Goal: Task Accomplishment & Management: Use online tool/utility

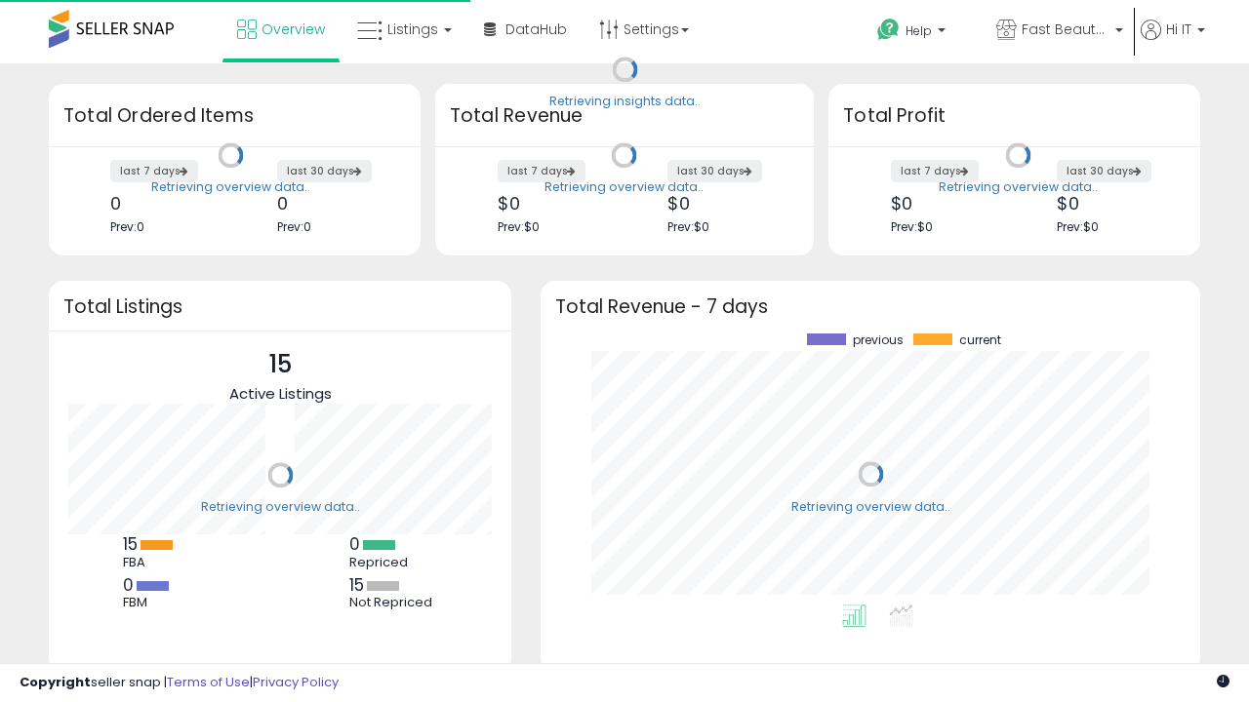
scroll to position [271, 620]
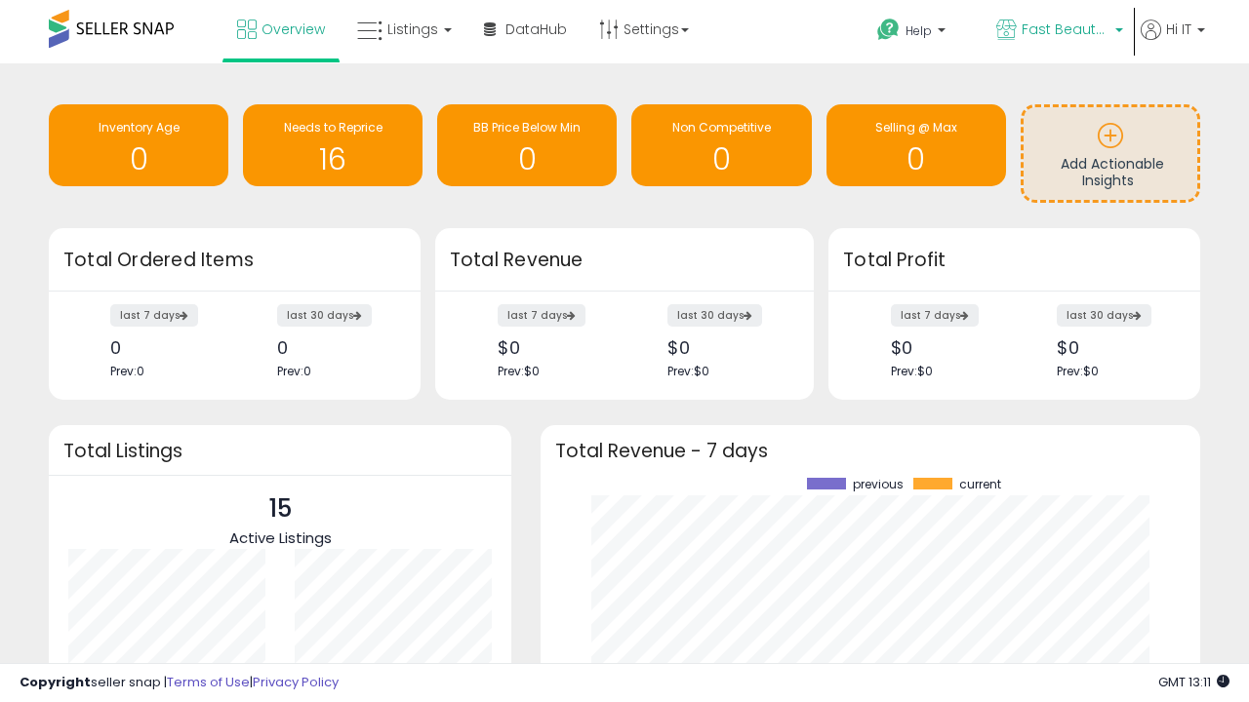
click at [1057, 31] on span "Fast Beauty ([GEOGRAPHIC_DATA])" at bounding box center [1065, 30] width 88 height 20
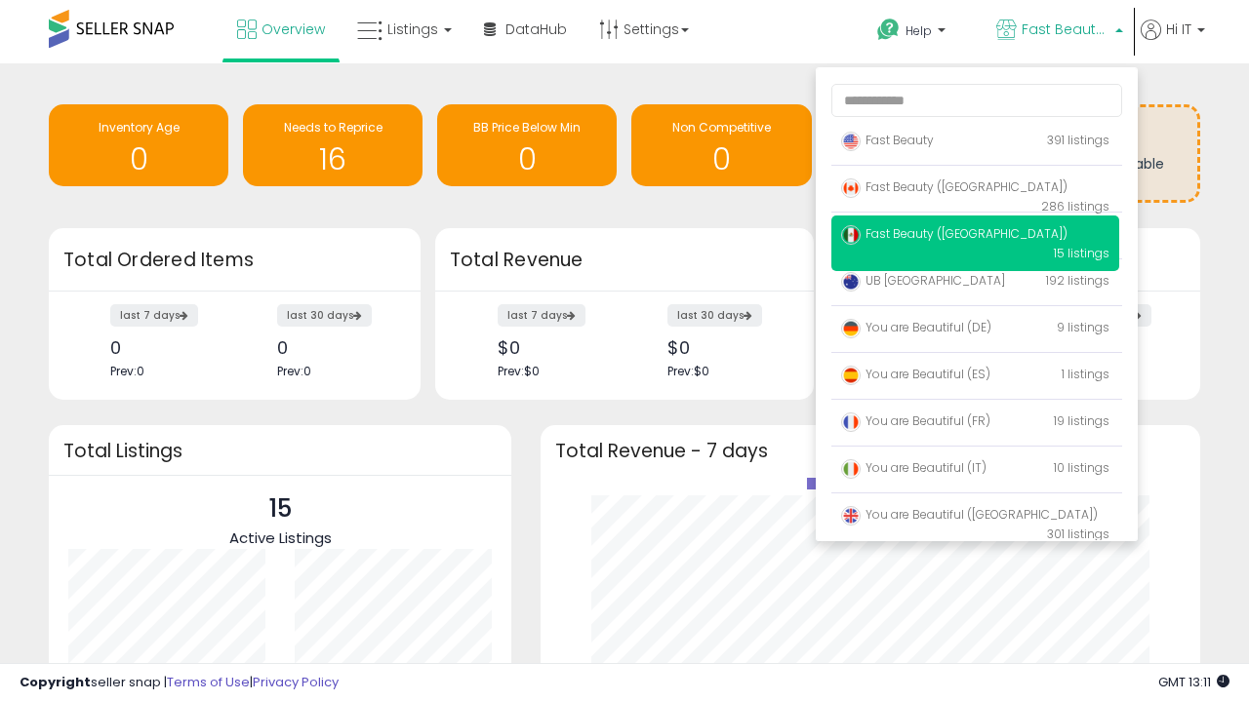
click at [975, 237] on span "Fast Beauty ([GEOGRAPHIC_DATA])" at bounding box center [954, 233] width 226 height 17
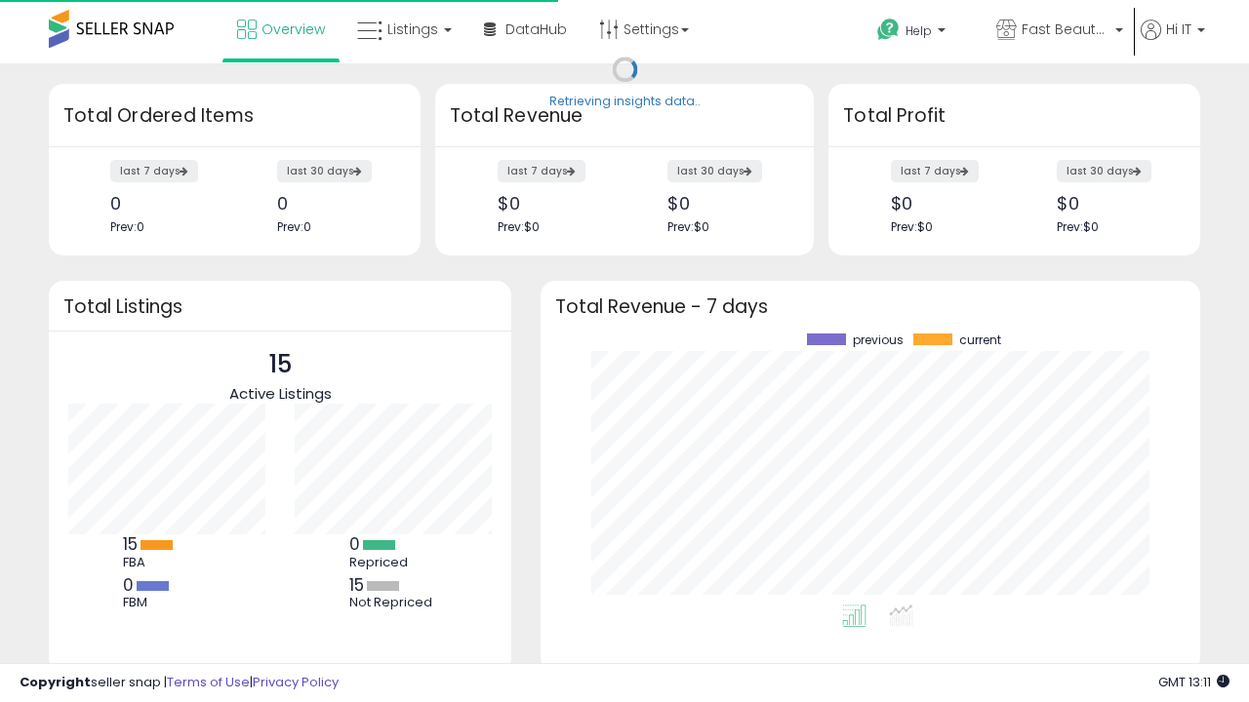
scroll to position [271, 620]
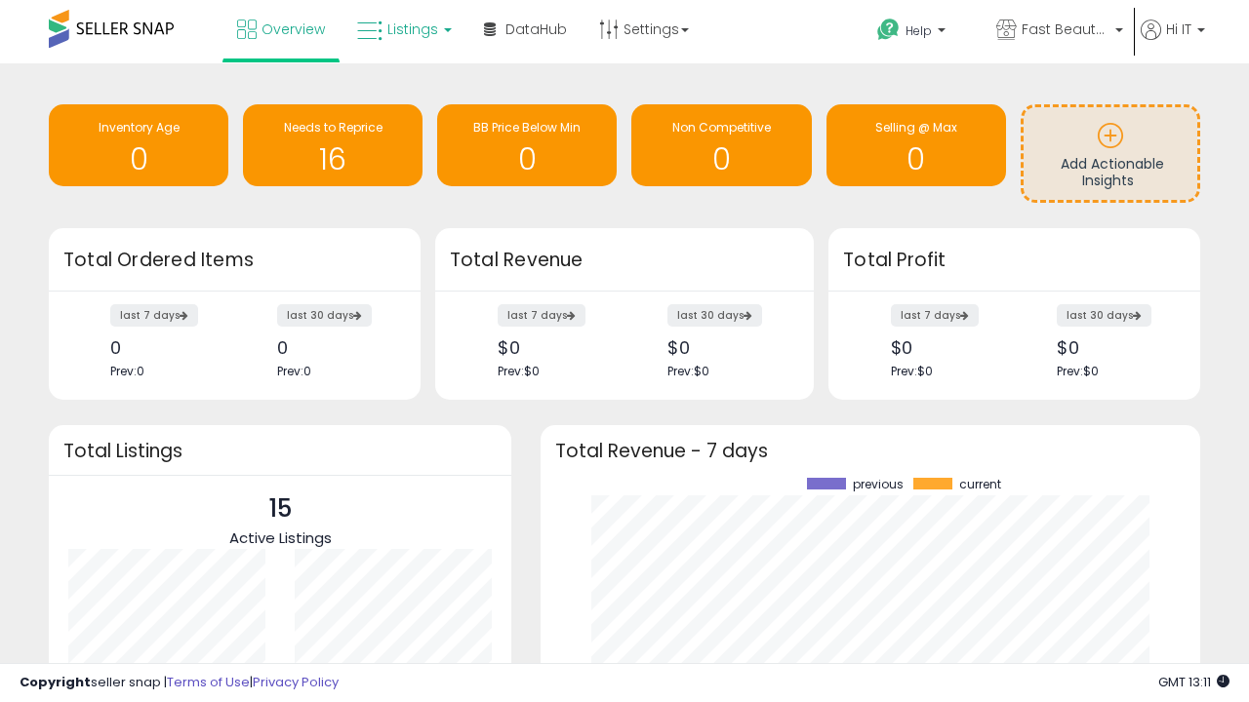
click at [402, 29] on span "Listings" at bounding box center [412, 30] width 51 height 20
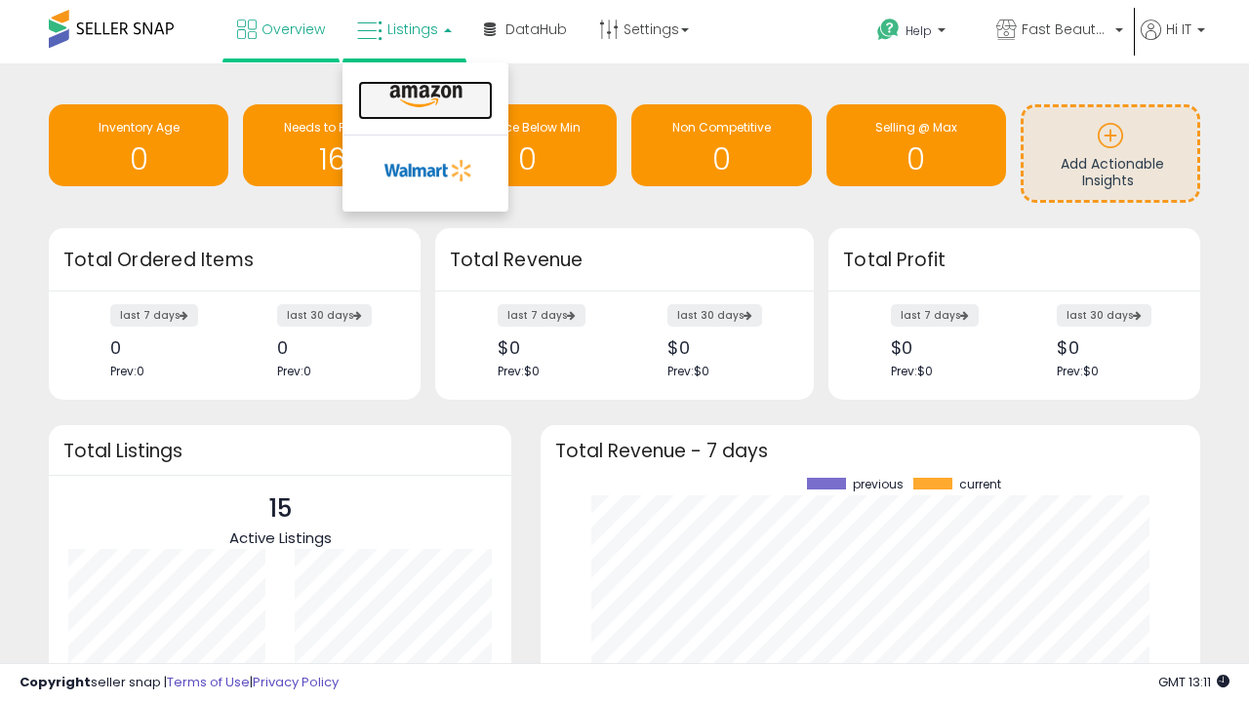
click at [423, 97] on icon at bounding box center [425, 96] width 85 height 25
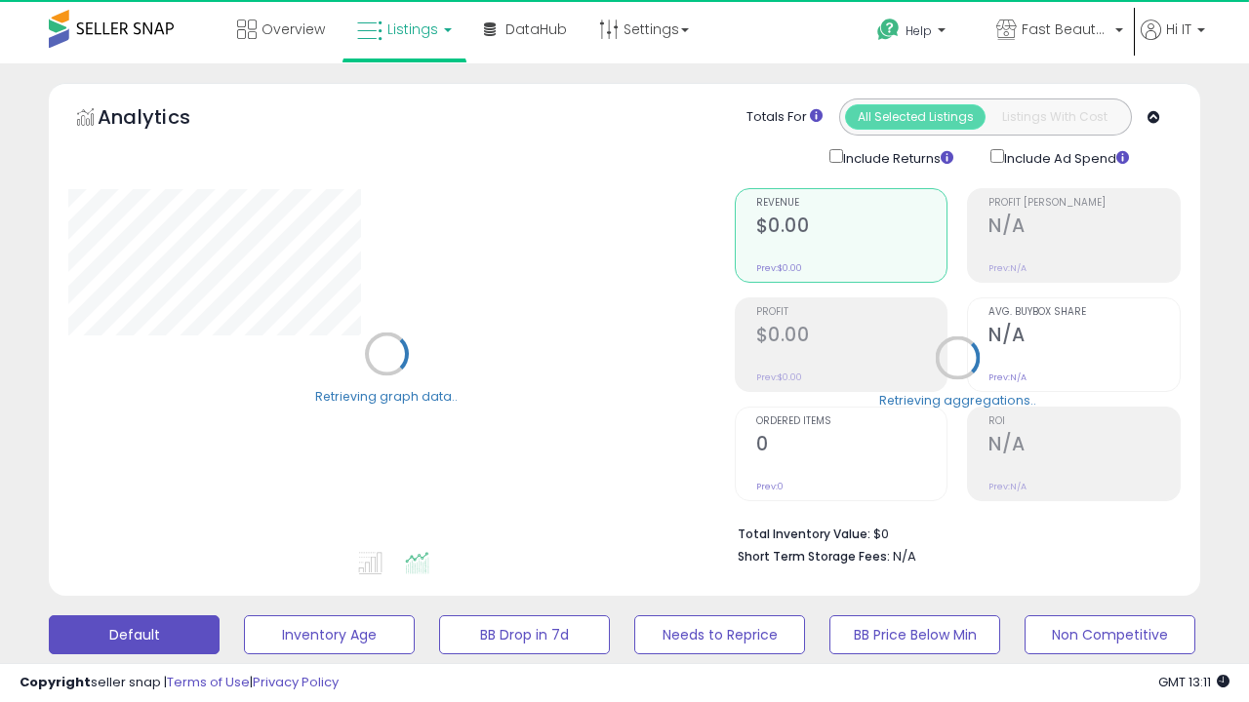
scroll to position [378, 0]
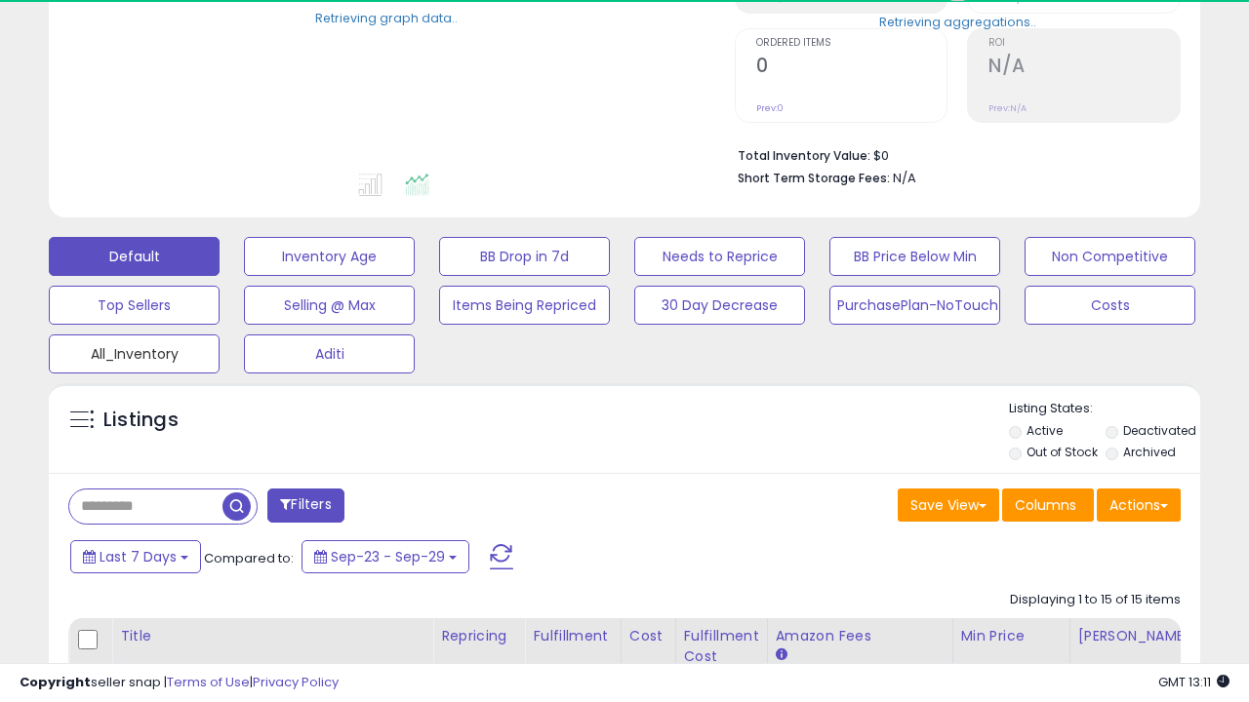
click at [134, 350] on button "All_Inventory" at bounding box center [134, 354] width 171 height 39
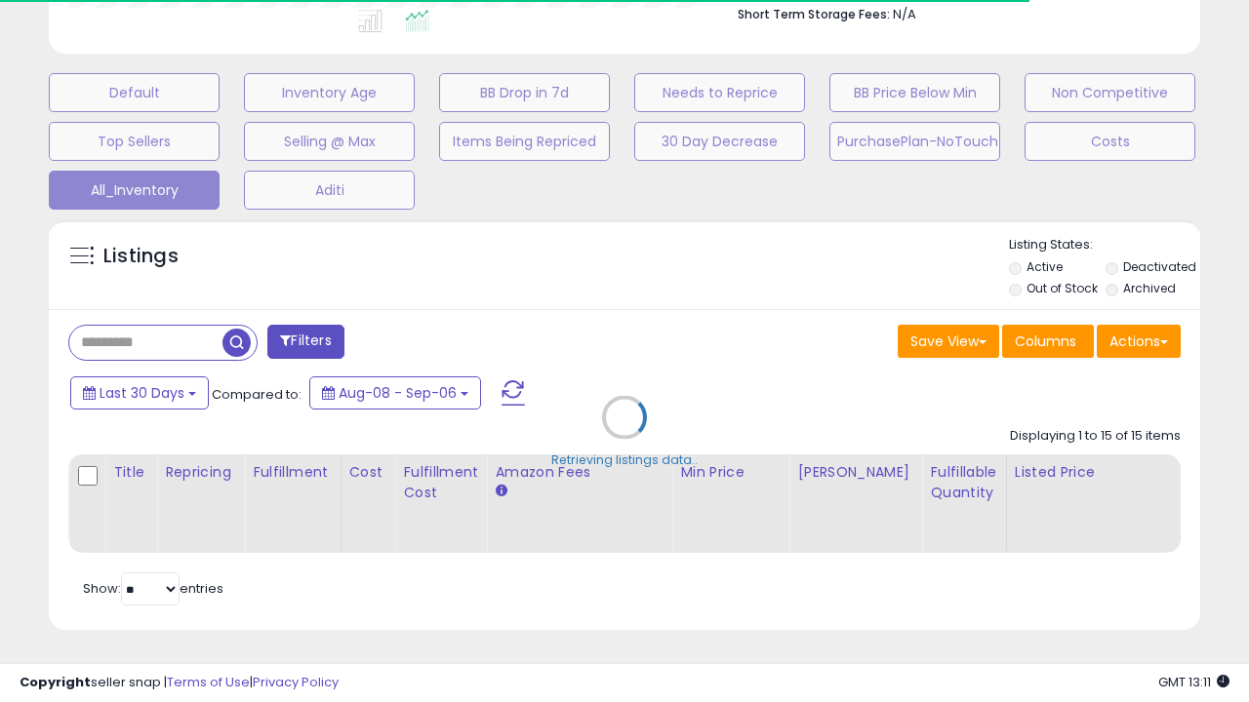
scroll to position [0, 15]
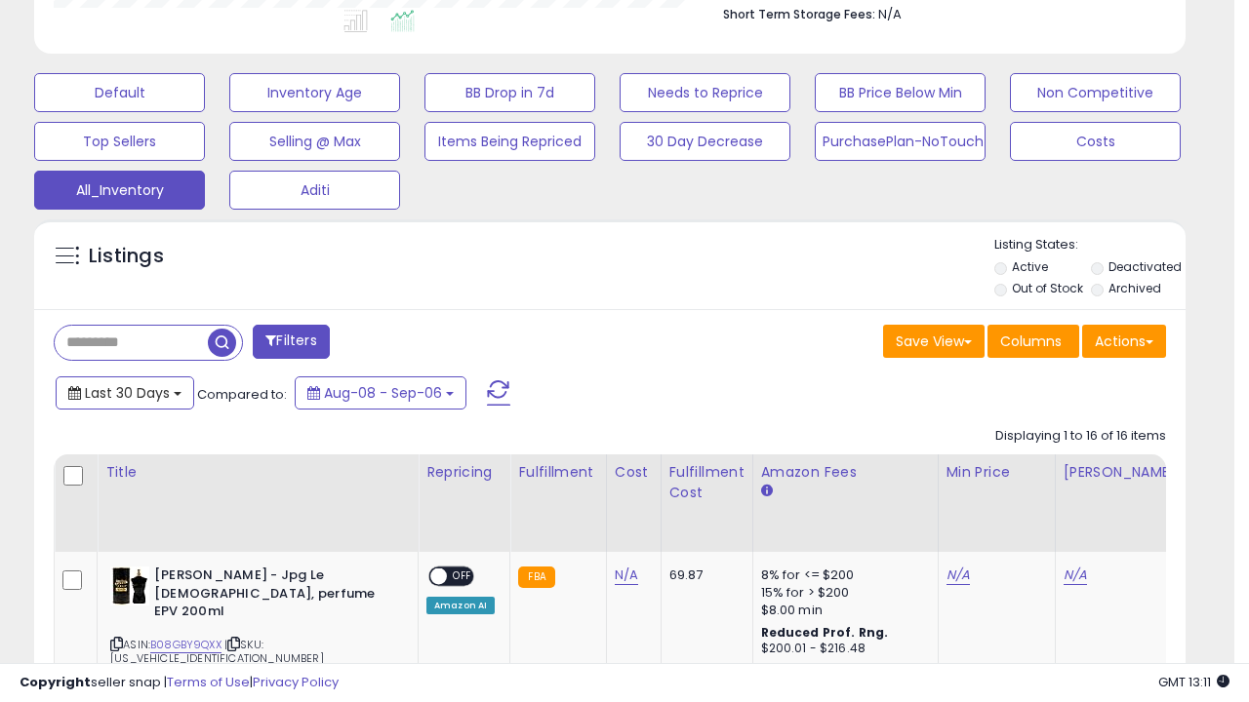
click at [124, 391] on span "Last 30 Days" at bounding box center [127, 393] width 85 height 20
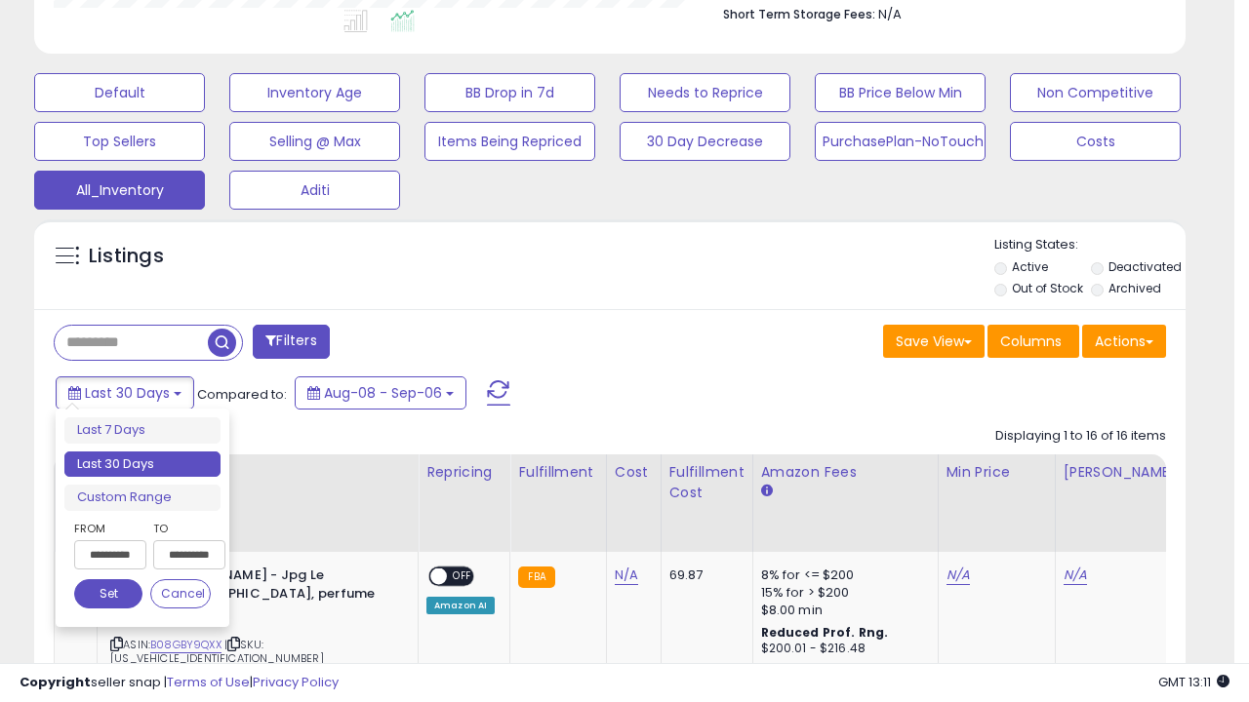
click at [142, 464] on li "Last 30 Days" at bounding box center [142, 465] width 156 height 26
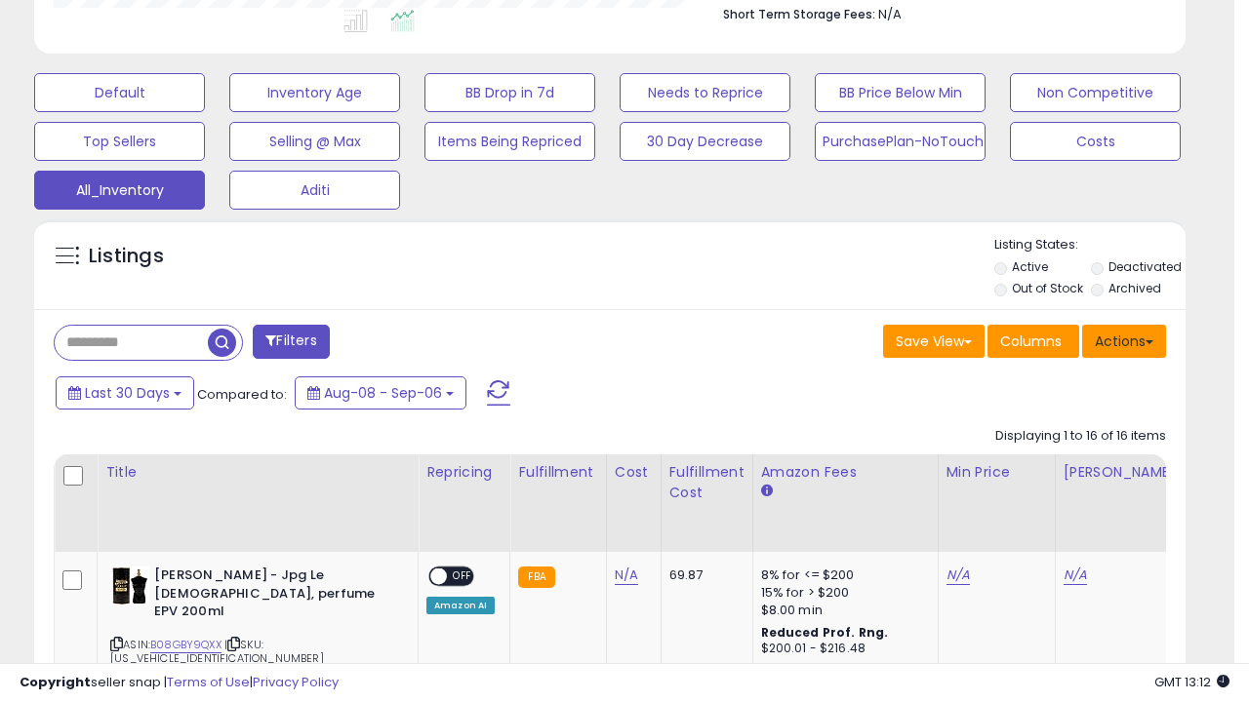
click at [1124, 339] on button "Actions" at bounding box center [1124, 341] width 84 height 33
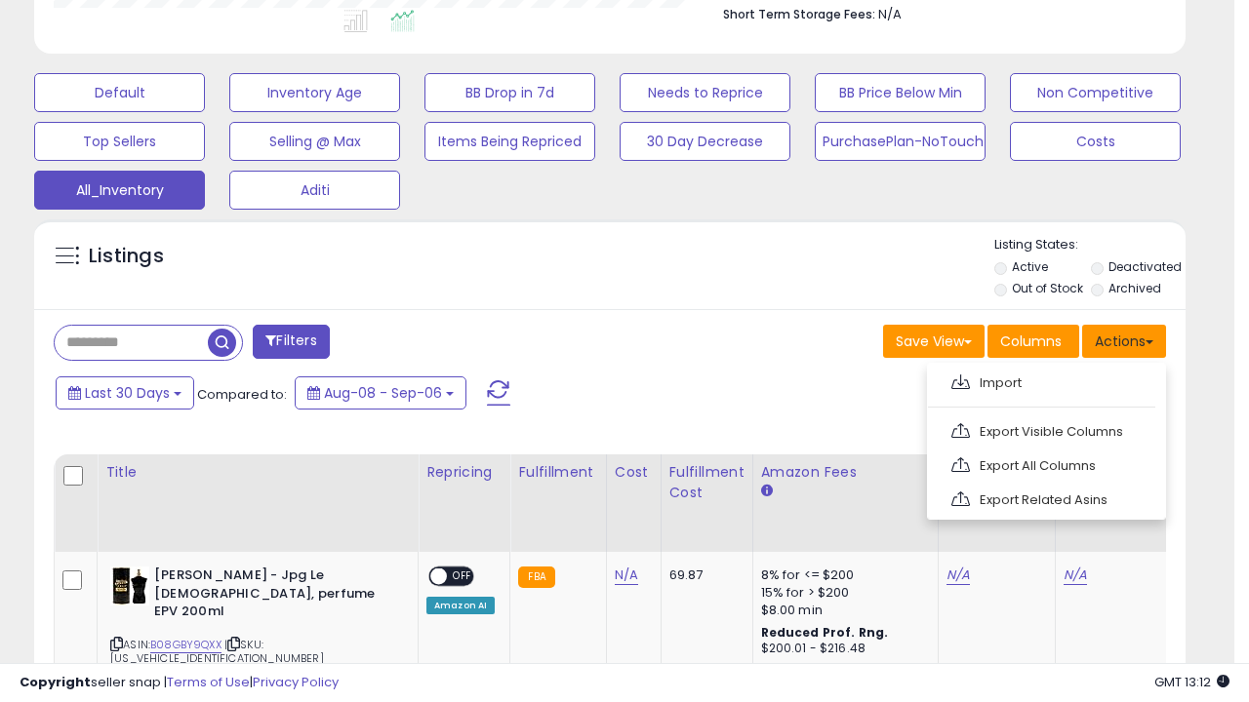
scroll to position [400, 665]
click at [1044, 463] on link "Export All Columns" at bounding box center [1044, 466] width 214 height 30
